Goal: Information Seeking & Learning: Check status

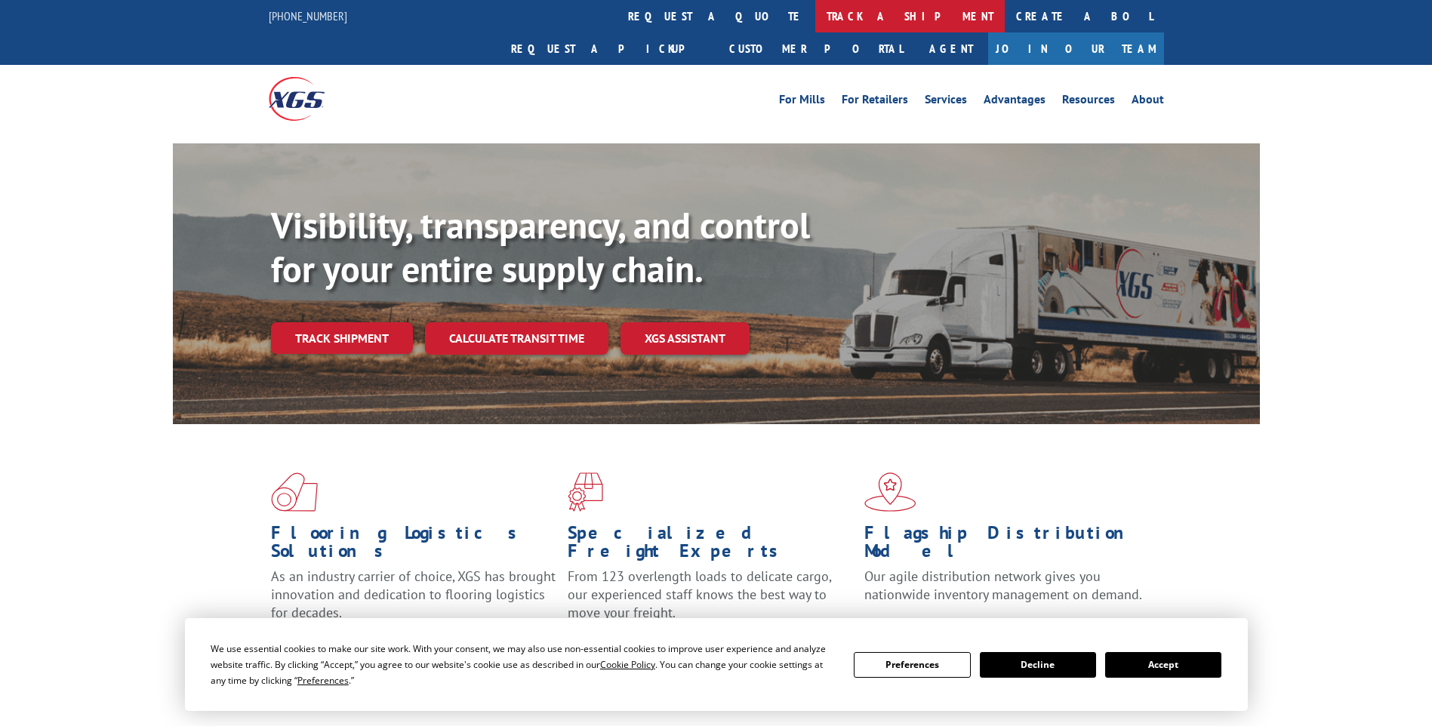
click at [815, 27] on link "track a shipment" at bounding box center [909, 16] width 189 height 32
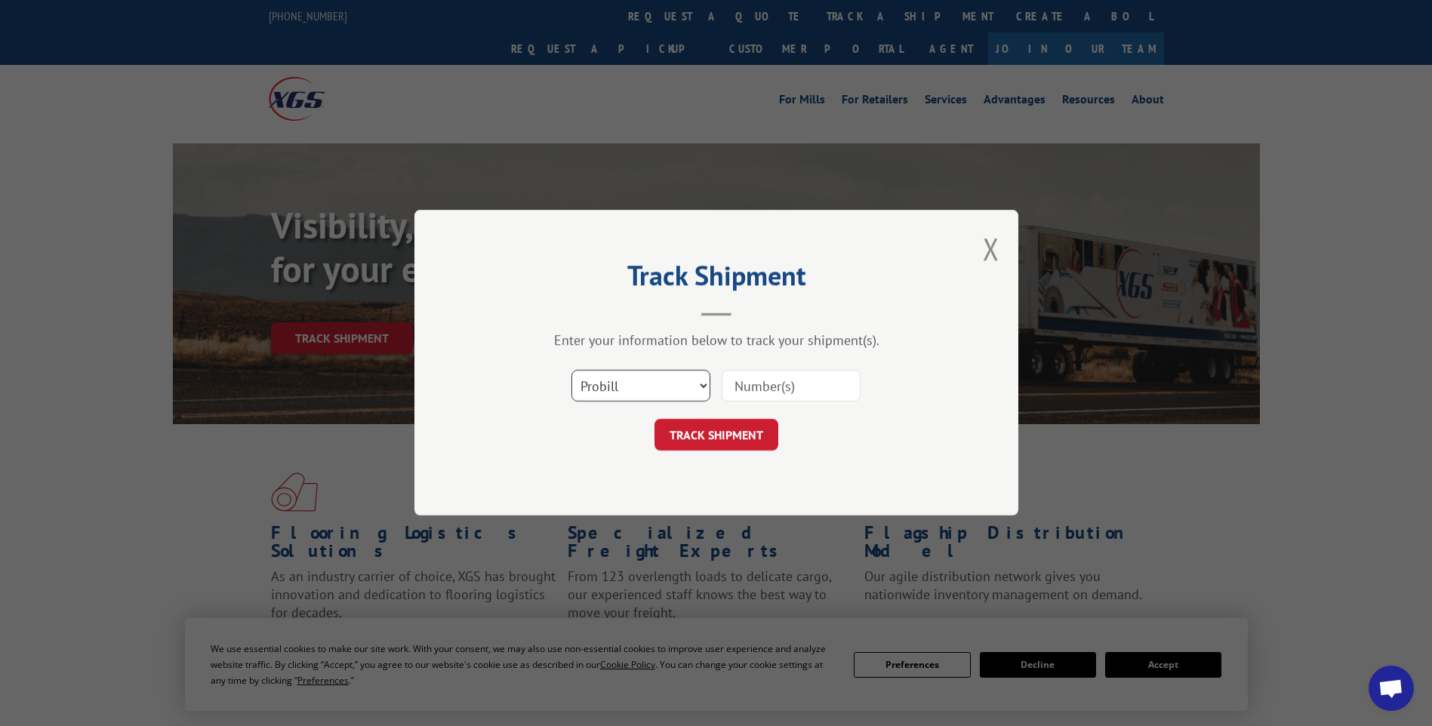
click at [652, 389] on select "Select category... Probill BOL PO" at bounding box center [640, 387] width 139 height 32
select select "po"
click at [571, 371] on select "Select category... Probill BOL PO" at bounding box center [640, 387] width 139 height 32
click at [779, 393] on input at bounding box center [790, 387] width 139 height 32
paste input "CG503313"
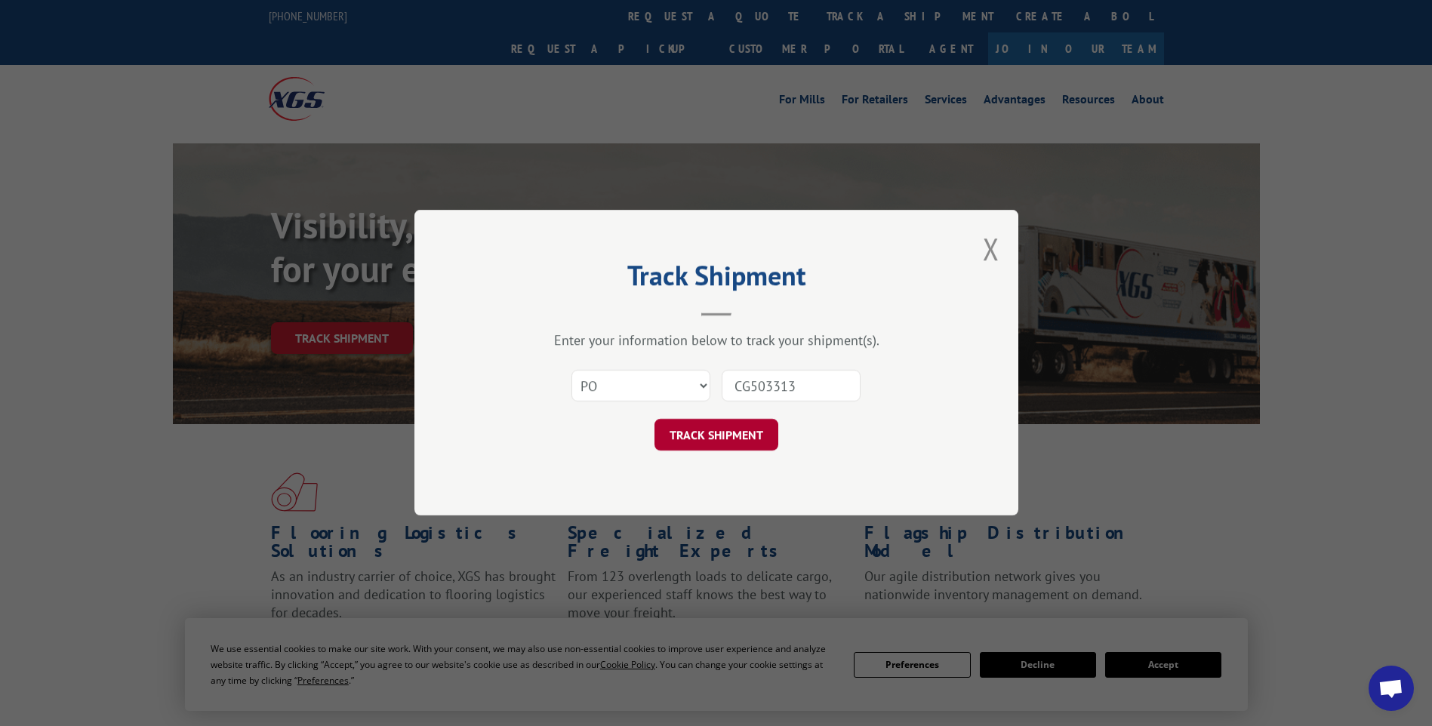
type input "CG503313"
click at [740, 426] on button "TRACK SHIPMENT" at bounding box center [716, 436] width 124 height 32
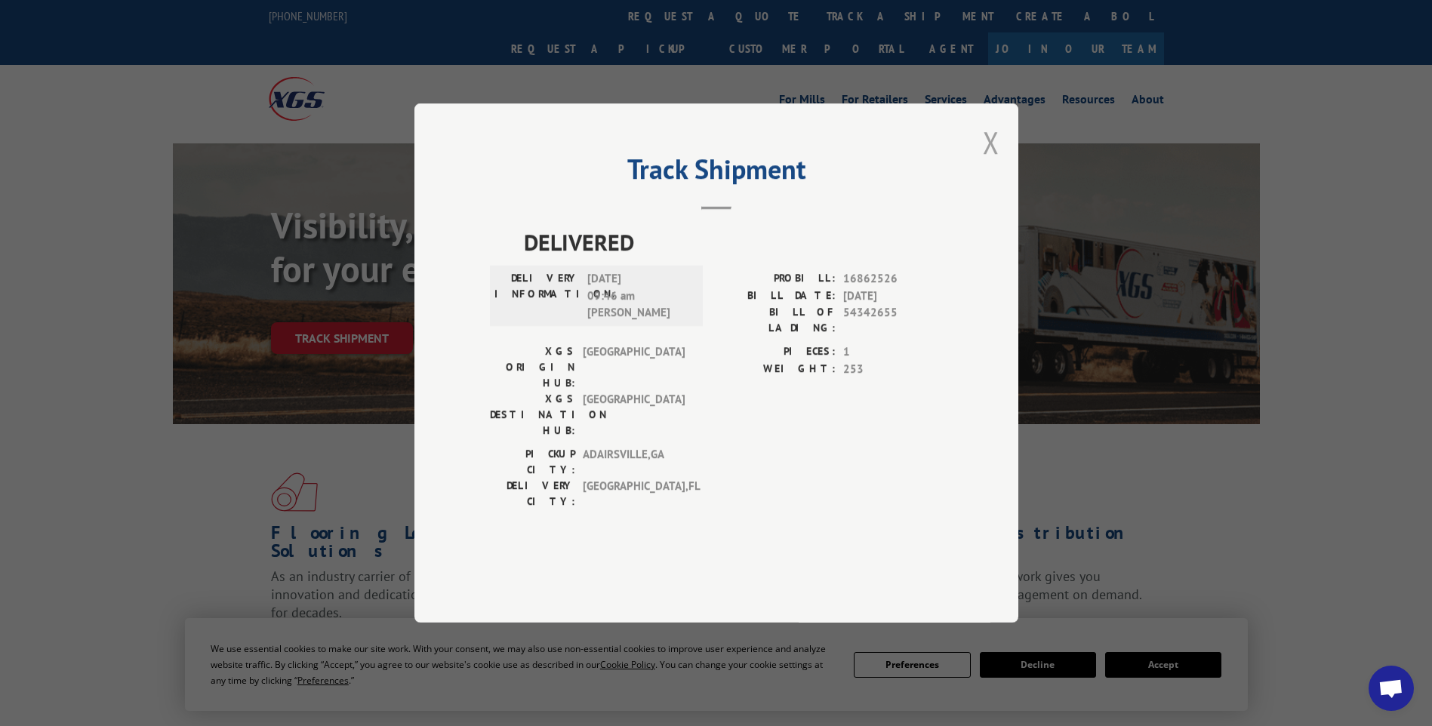
click at [994, 162] on button "Close modal" at bounding box center [991, 142] width 17 height 40
